Goal: Information Seeking & Learning: Learn about a topic

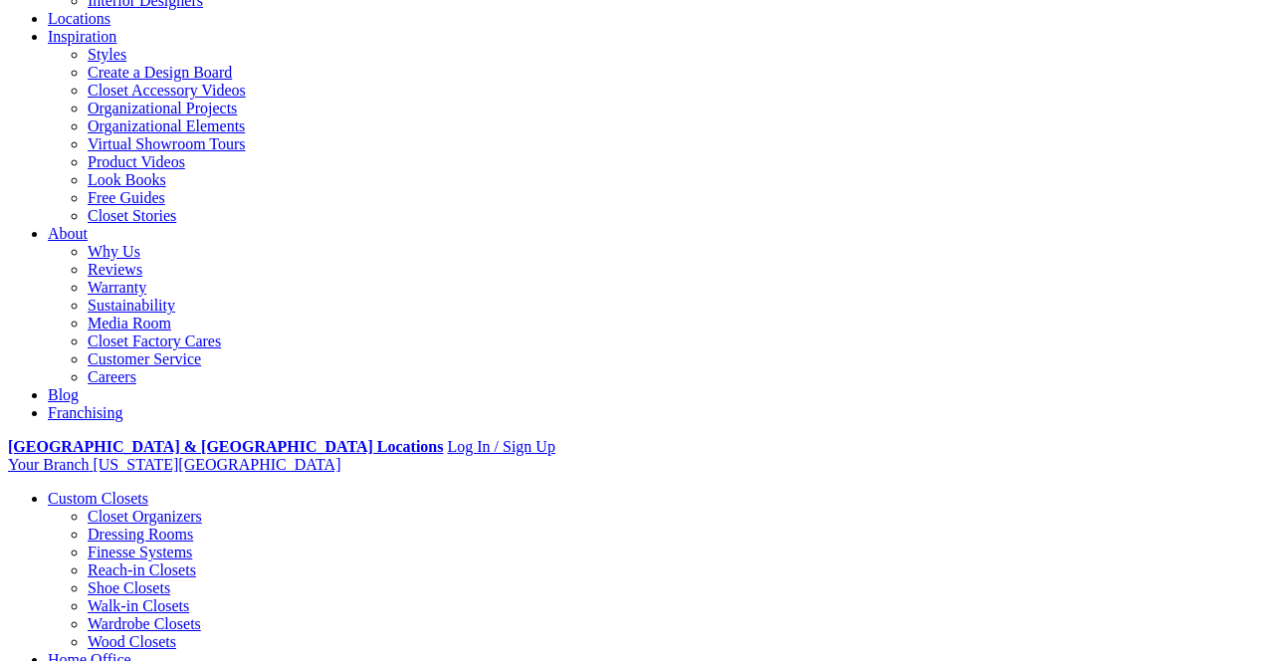
scroll to position [519, 0]
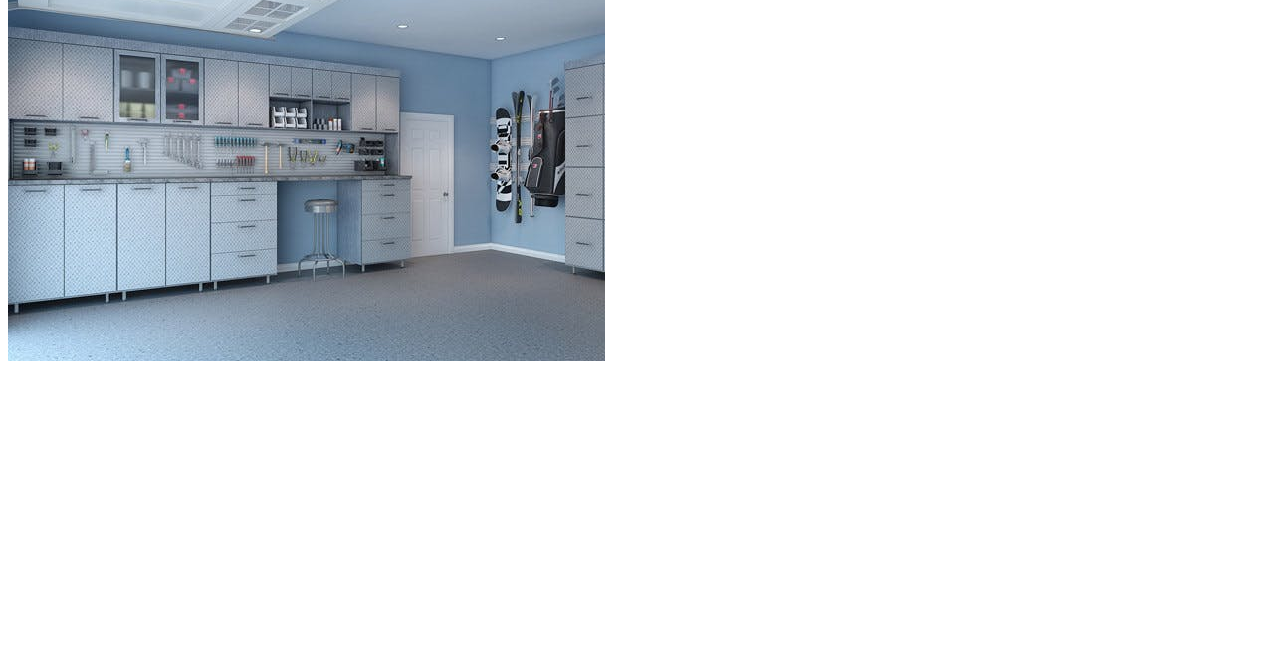
scroll to position [1909, 0]
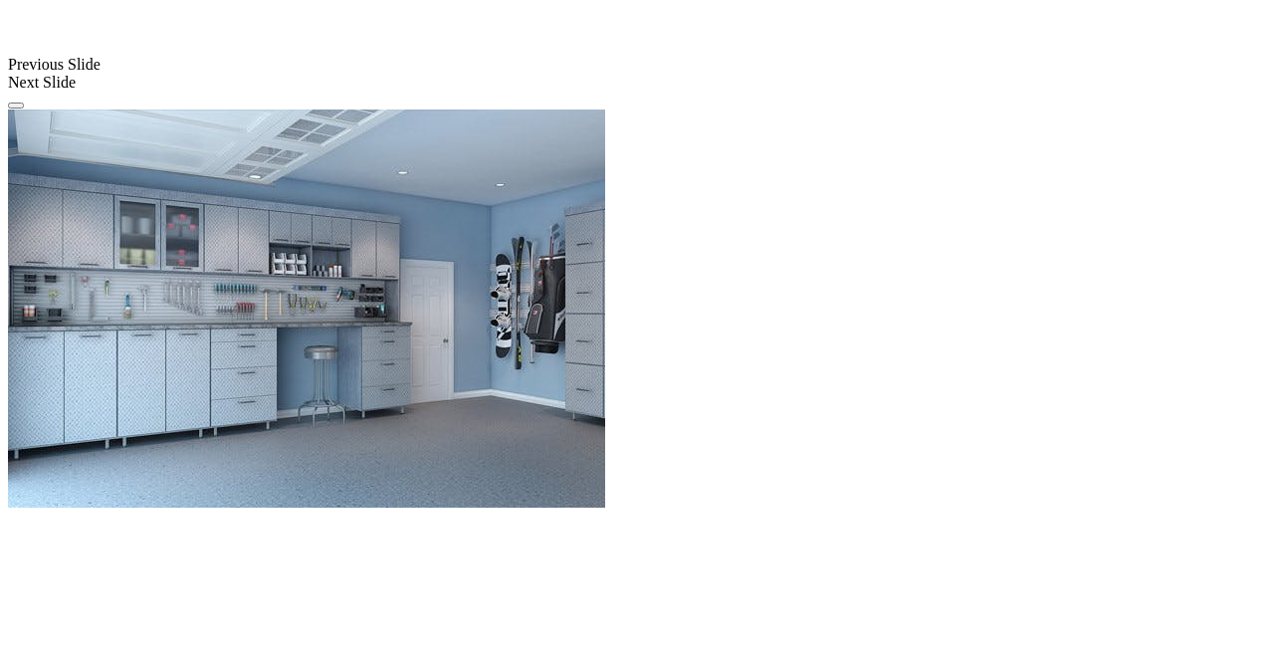
scroll to position [1828, 0]
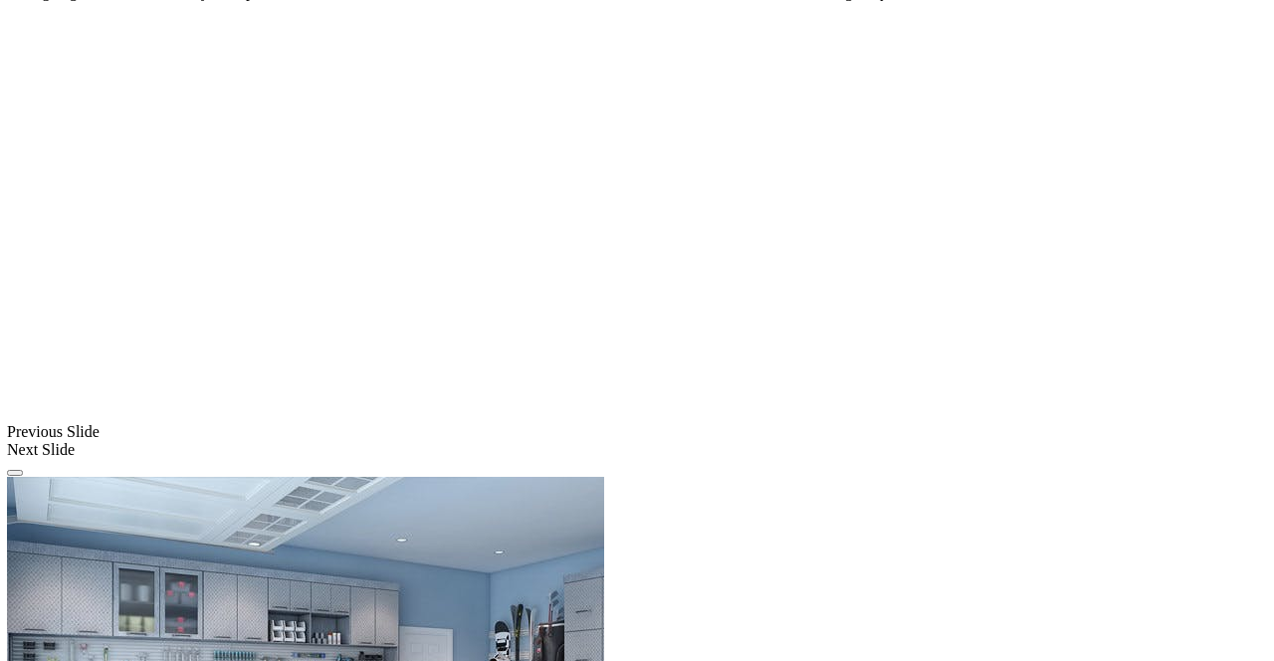
scroll to position [1460, 0]
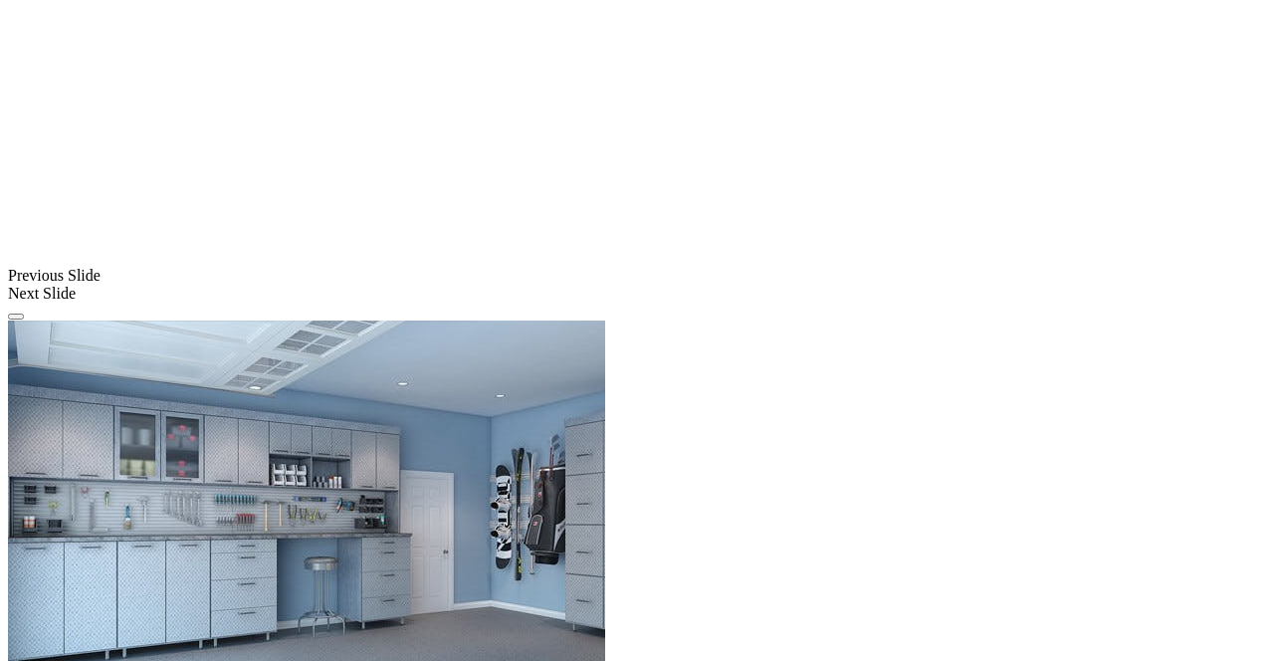
scroll to position [1617, 0]
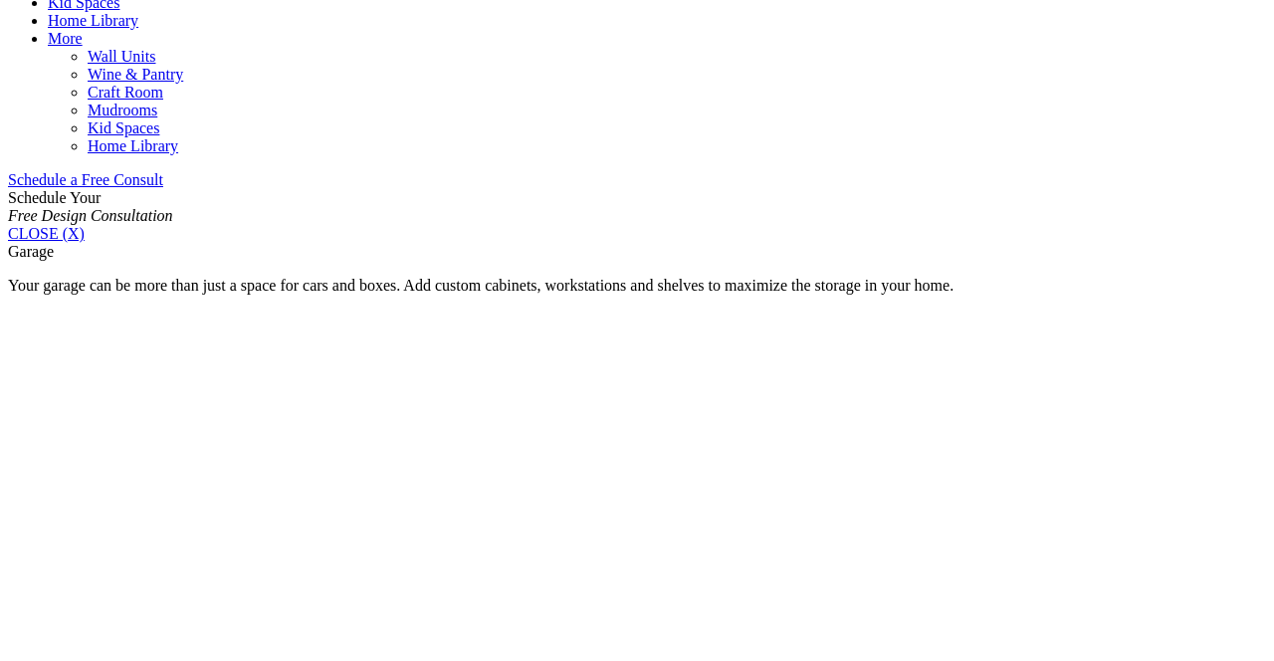
scroll to position [1189, 0]
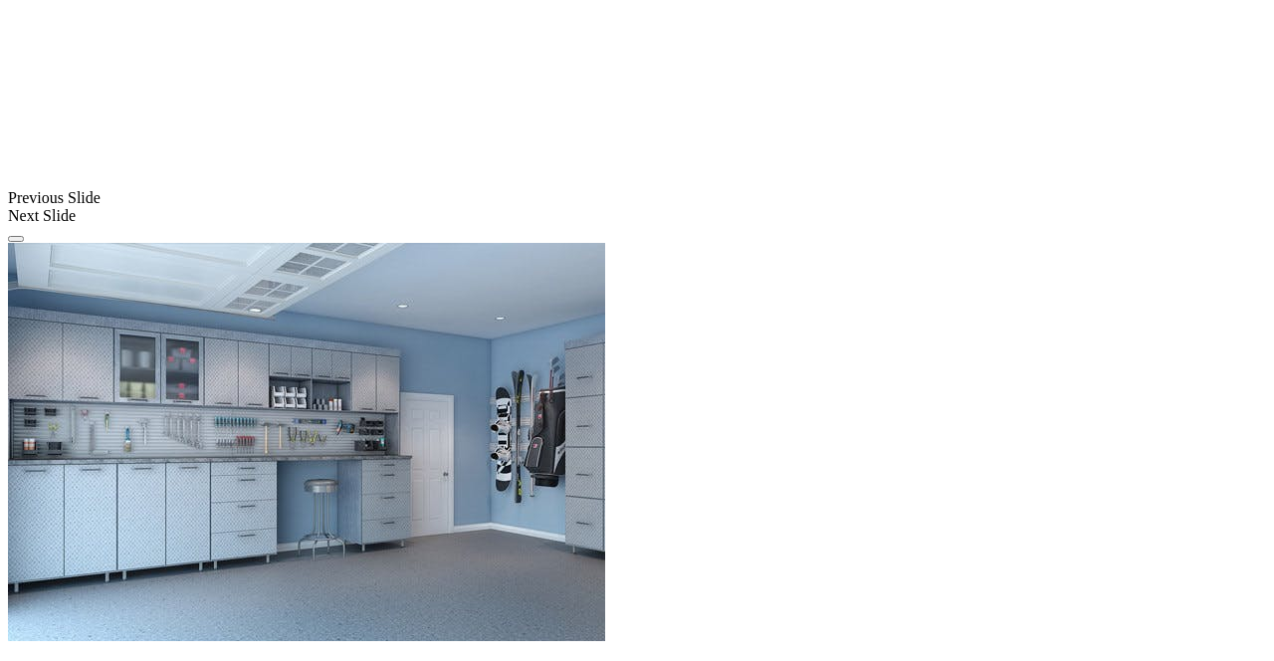
scroll to position [1699, 0]
